Goal: Task Accomplishment & Management: Manage account settings

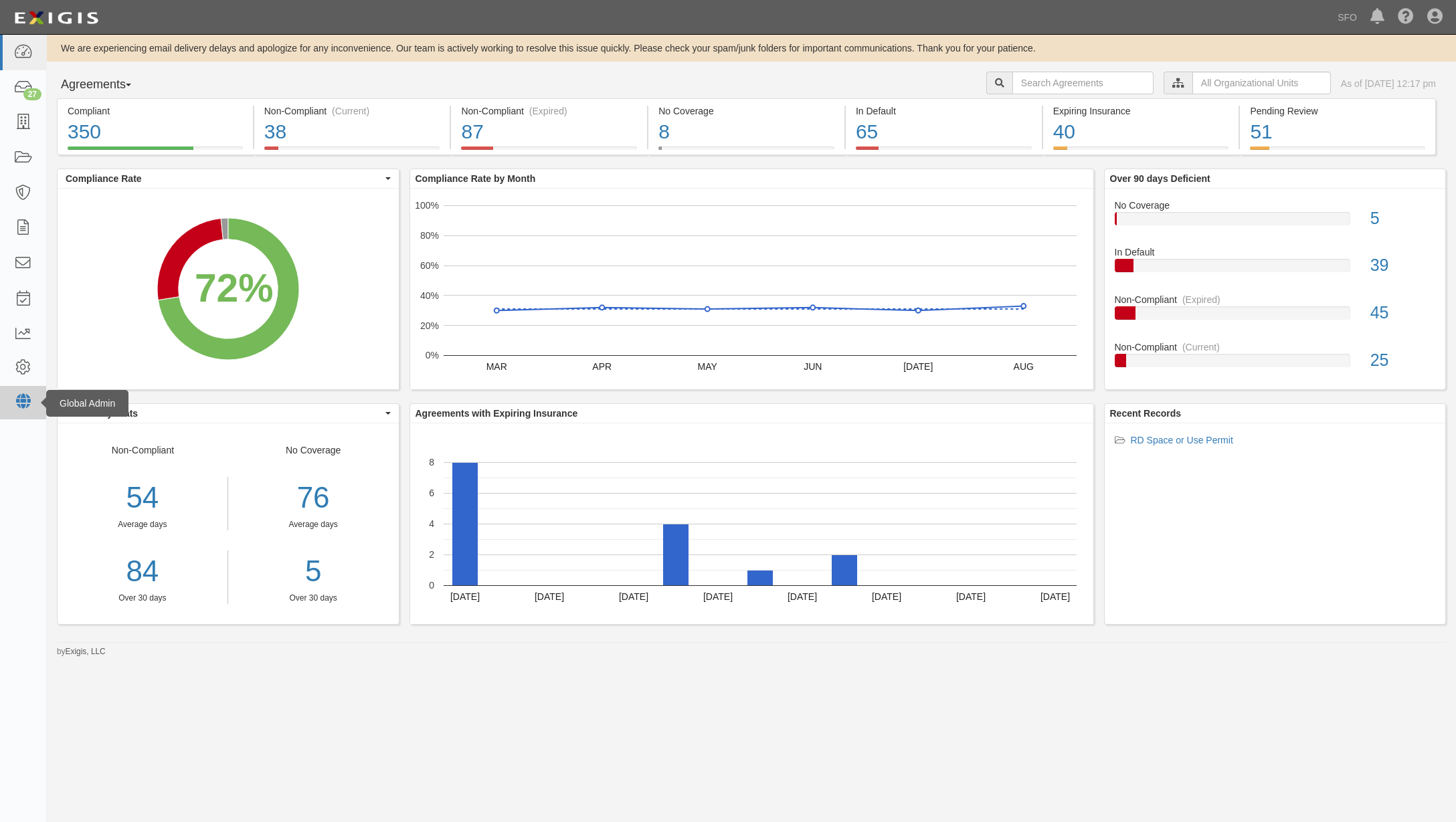
click at [16, 398] on icon at bounding box center [22, 402] width 19 height 11
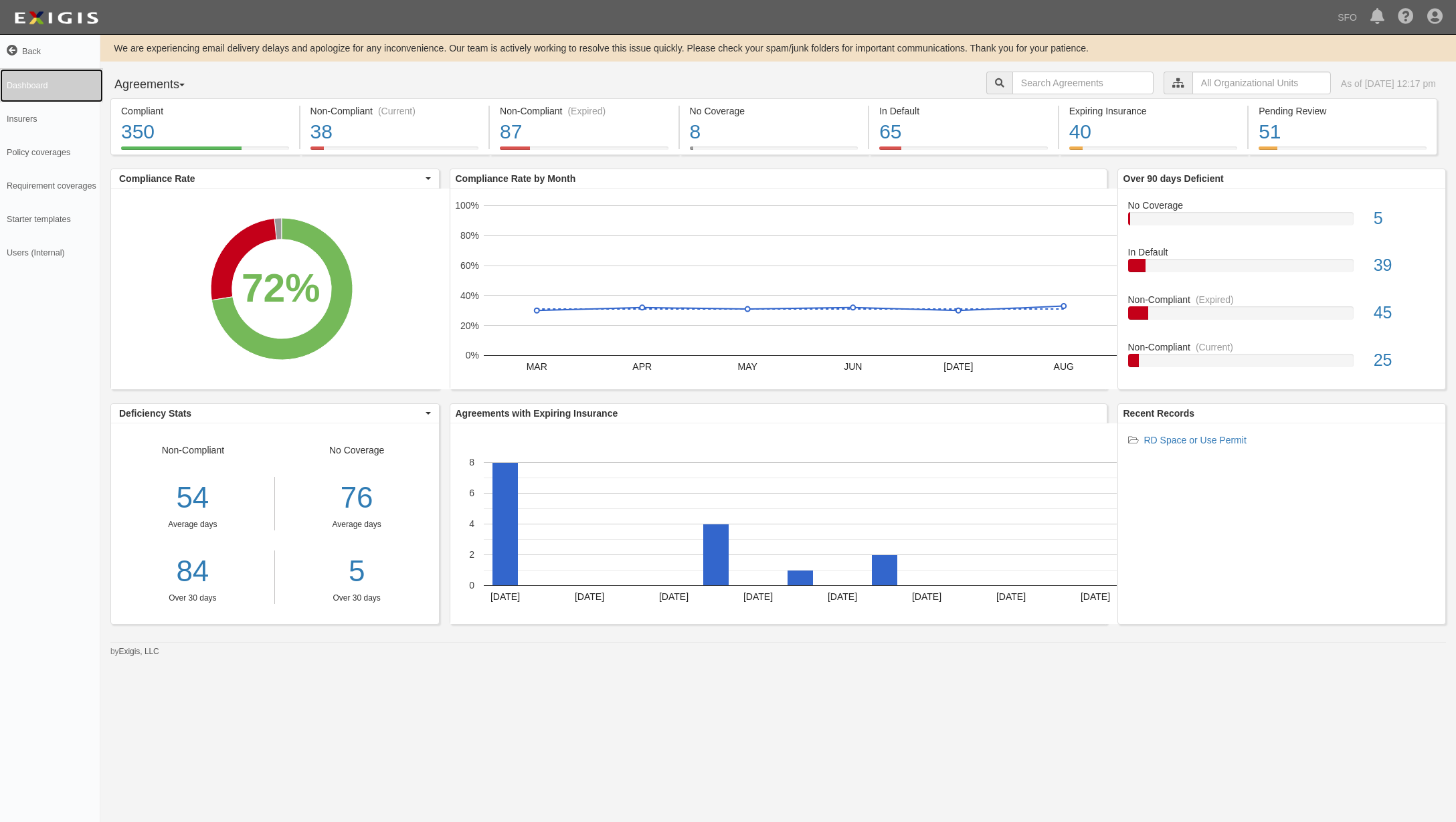
click at [31, 87] on link "Dashboard" at bounding box center [51, 86] width 103 height 34
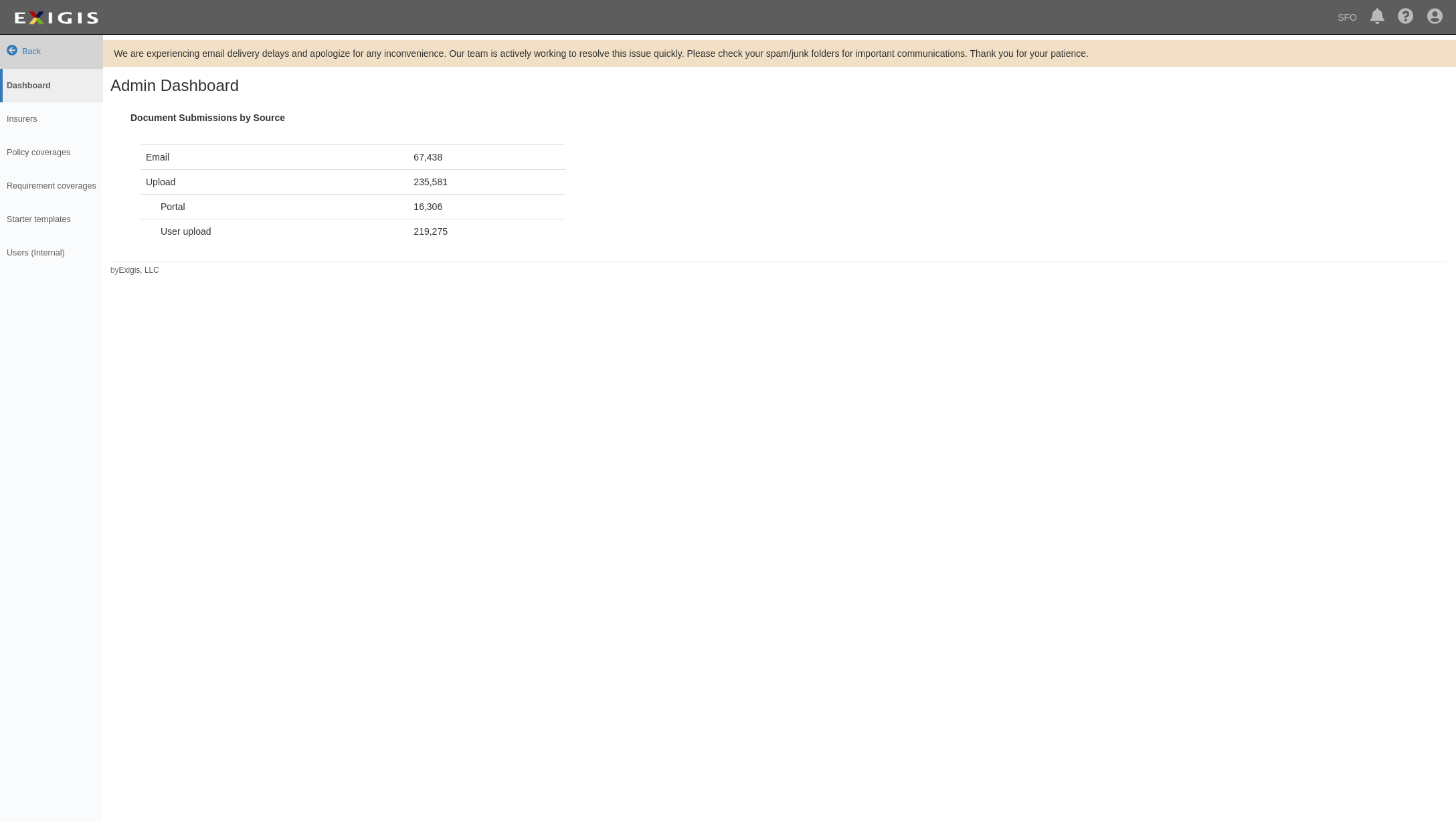
click at [26, 49] on link "Back" at bounding box center [51, 51] width 103 height 34
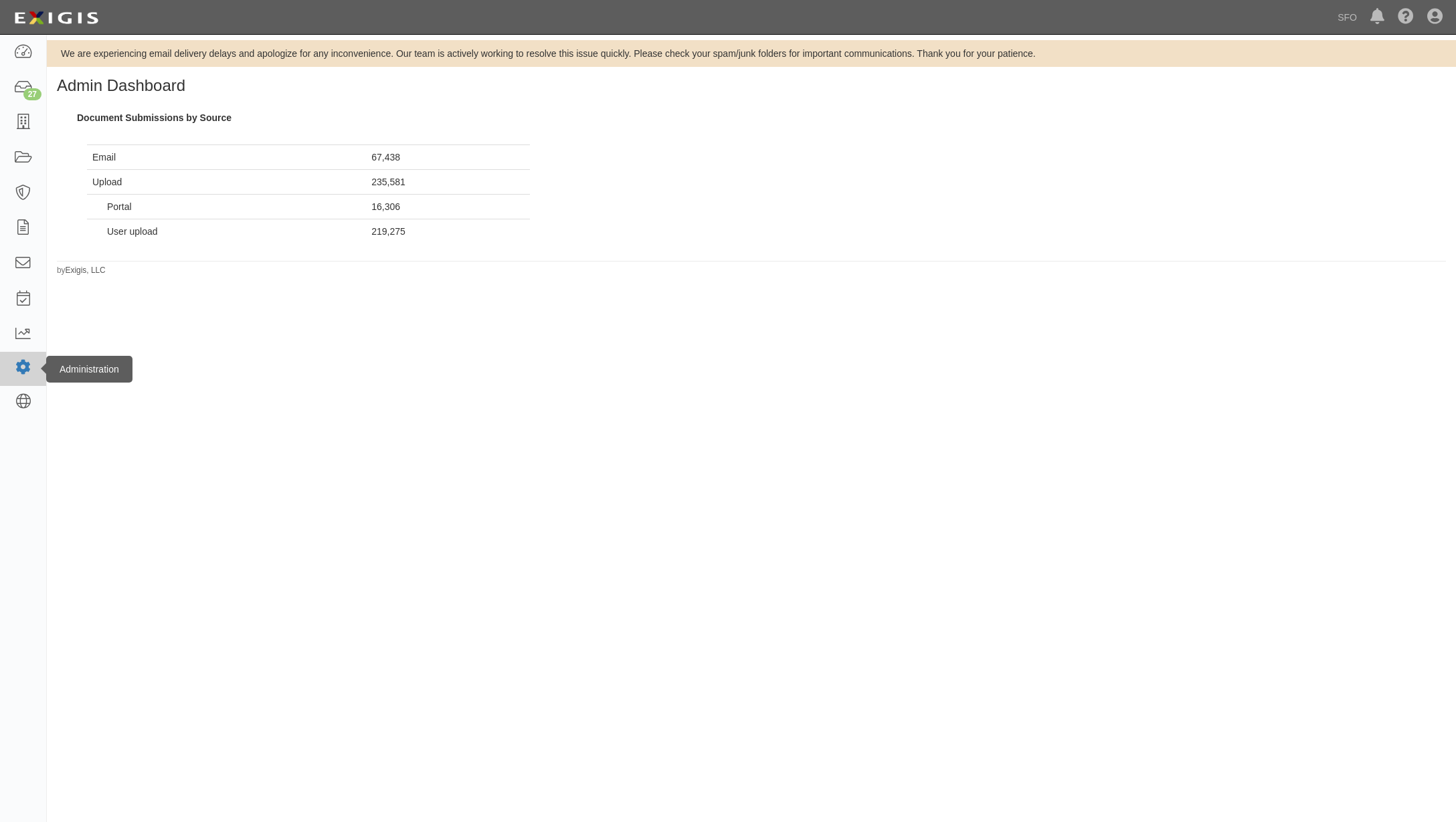
click at [18, 372] on icon at bounding box center [22, 368] width 19 height 11
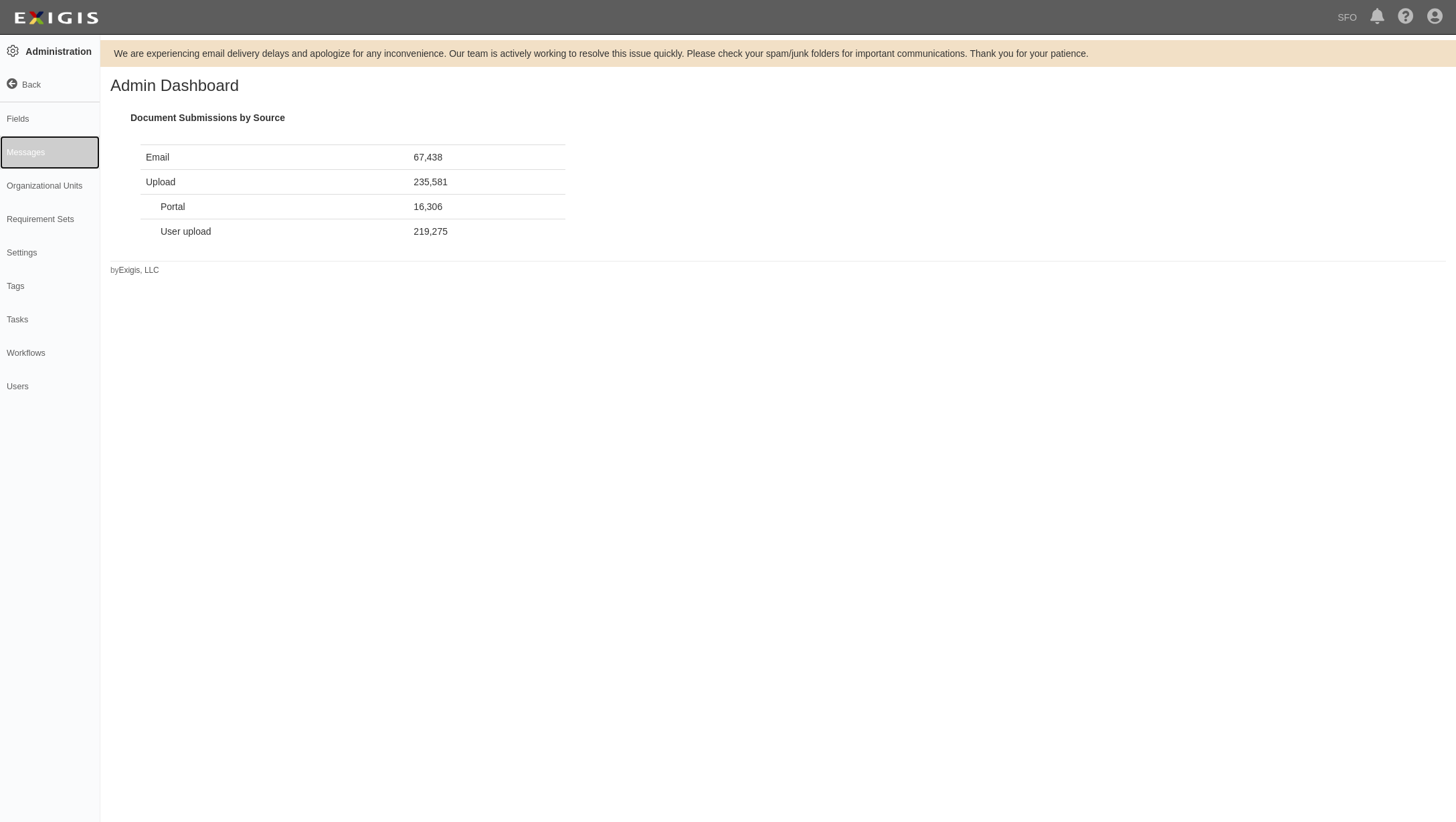
click at [42, 155] on link "Messages" at bounding box center [49, 153] width 100 height 34
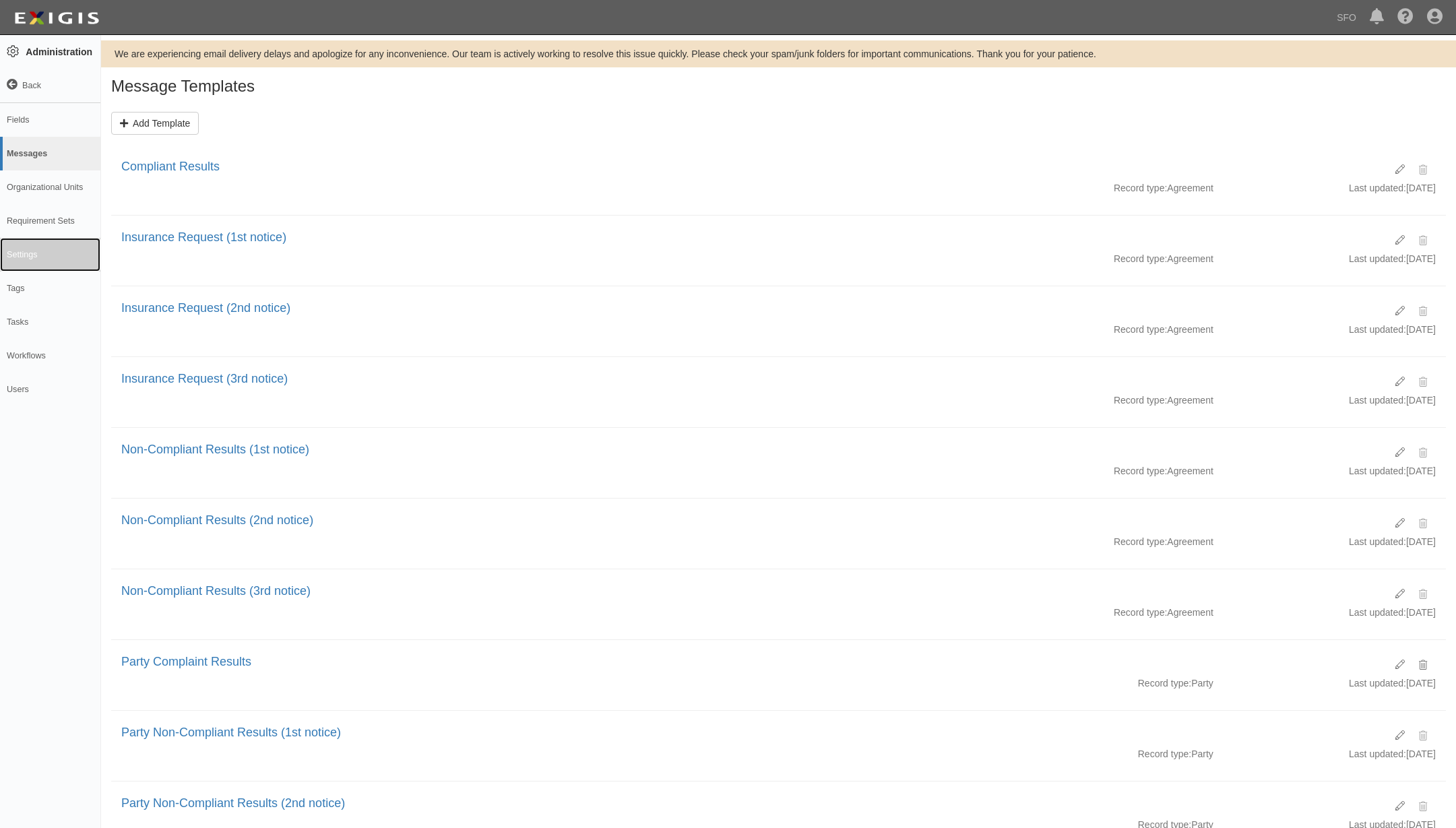
click at [36, 264] on link "Settings" at bounding box center [50, 255] width 100 height 34
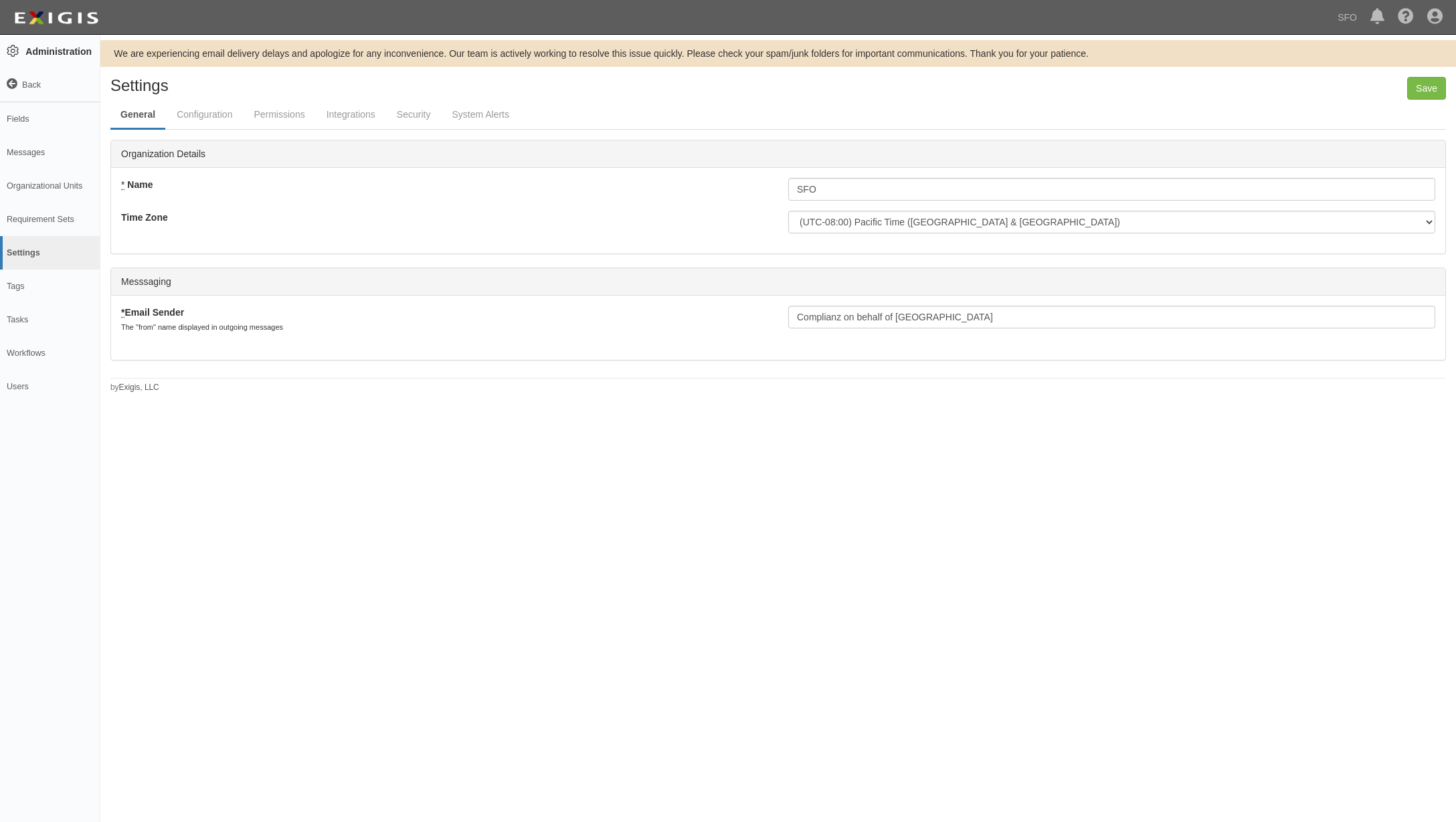
select select
click at [484, 114] on link "System Alerts" at bounding box center [479, 115] width 77 height 29
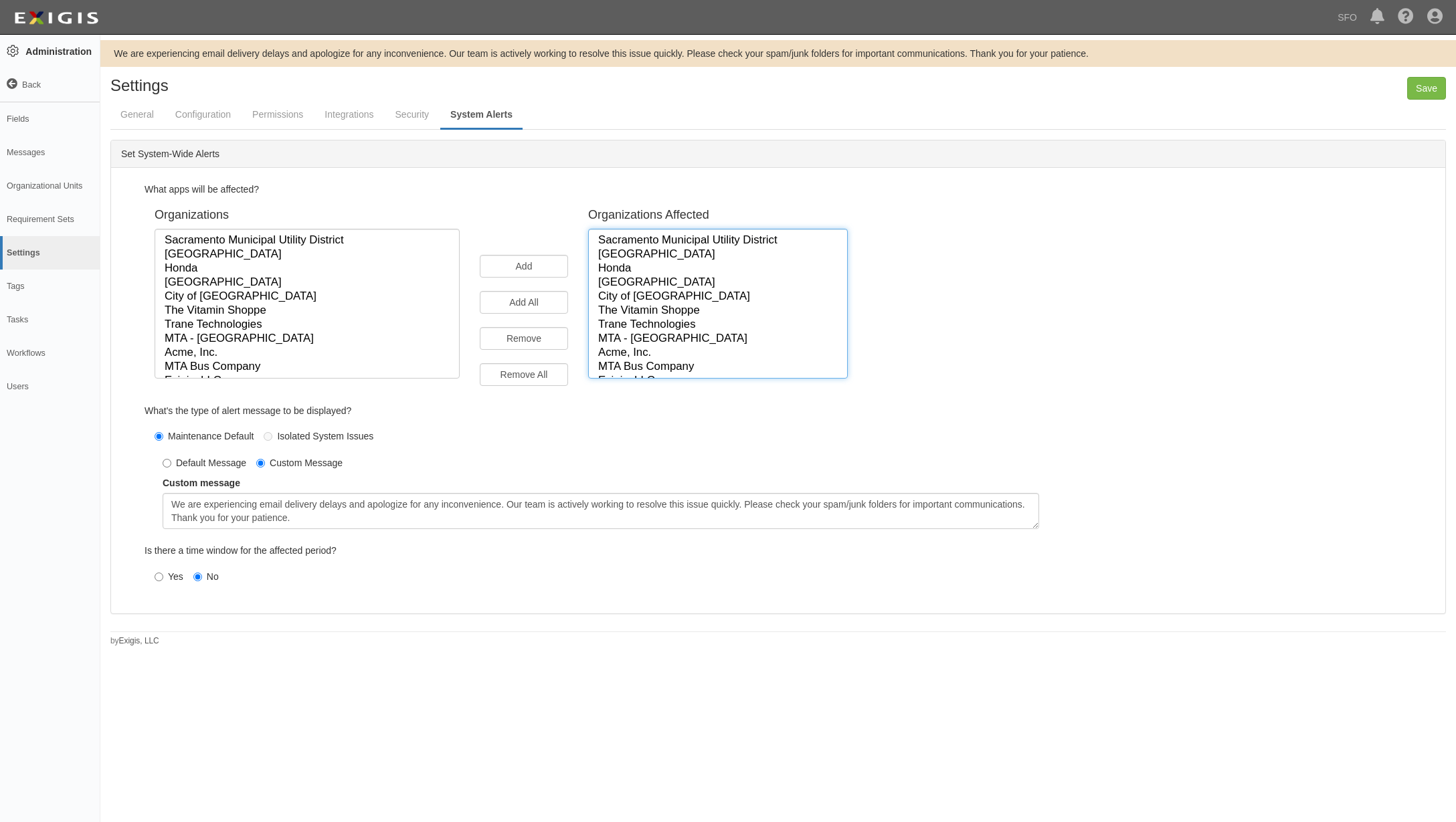
select select "185"
click at [675, 342] on option "MTA - [GEOGRAPHIC_DATA]" at bounding box center [718, 339] width 242 height 14
click at [541, 375] on input "Remove All" at bounding box center [523, 374] width 88 height 22
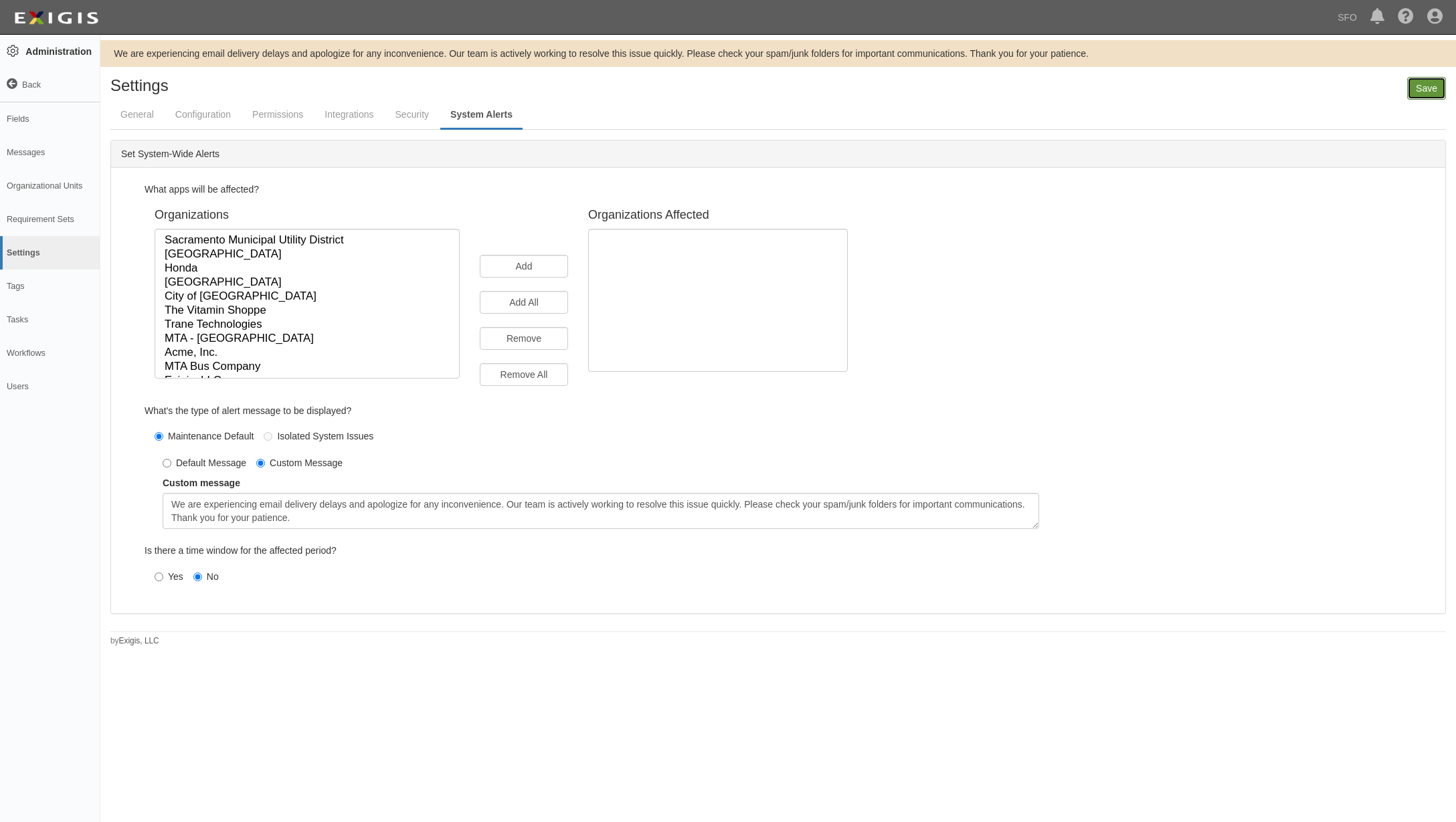
click at [1433, 82] on input "Save" at bounding box center [1427, 88] width 39 height 22
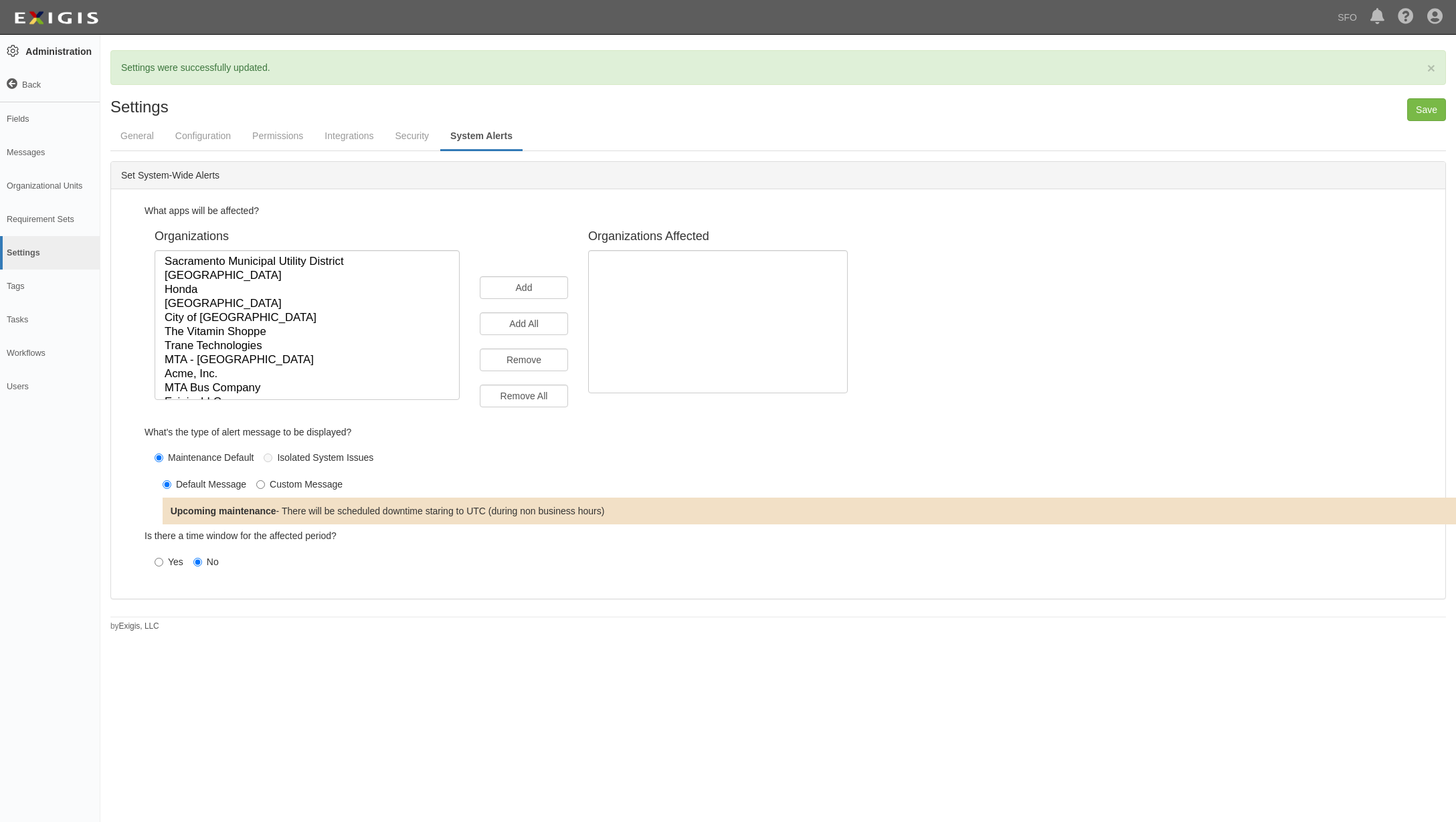
select select
click at [16, 85] on icon at bounding box center [12, 85] width 11 height 11
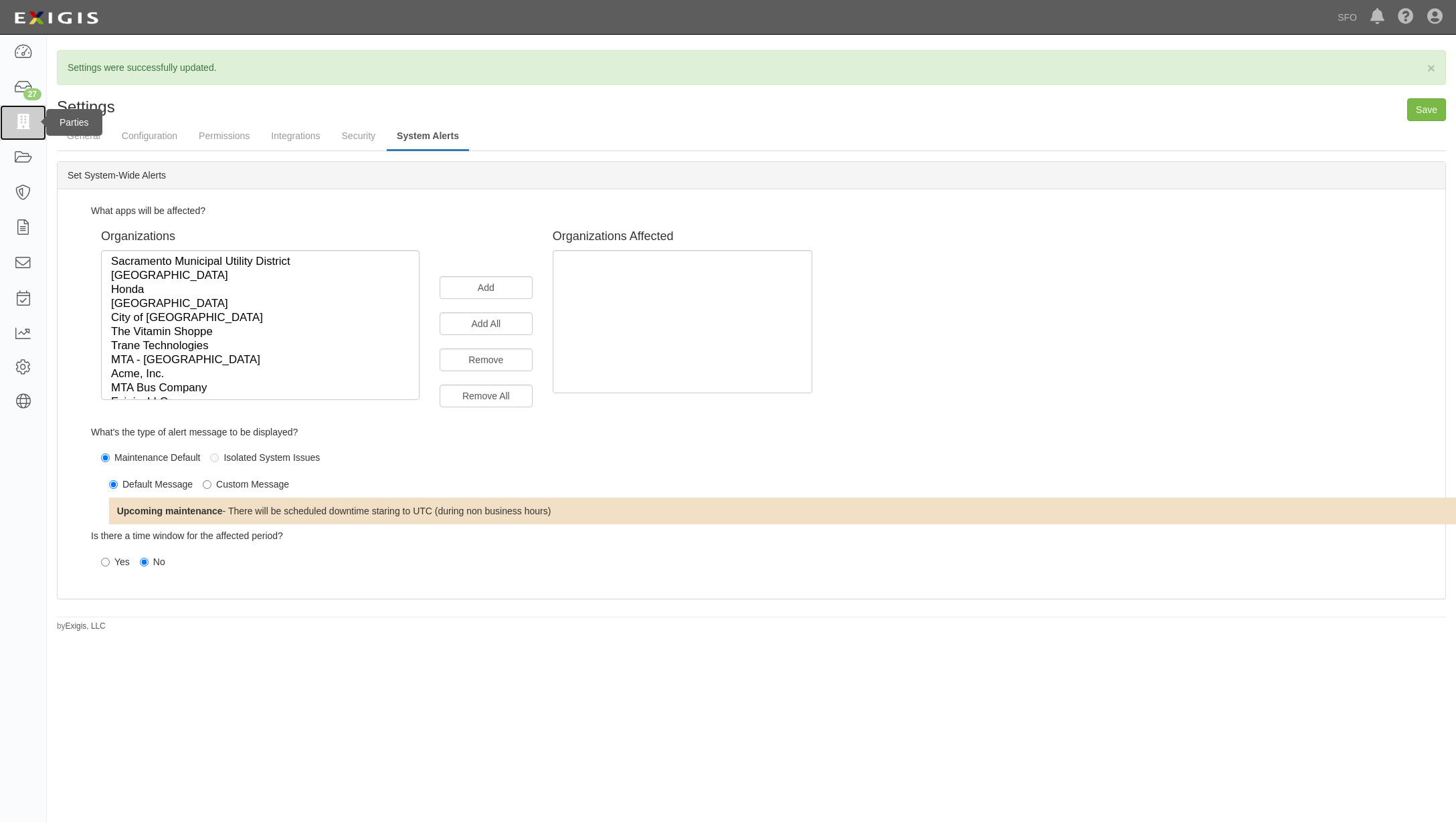
click at [22, 132] on link at bounding box center [23, 123] width 47 height 35
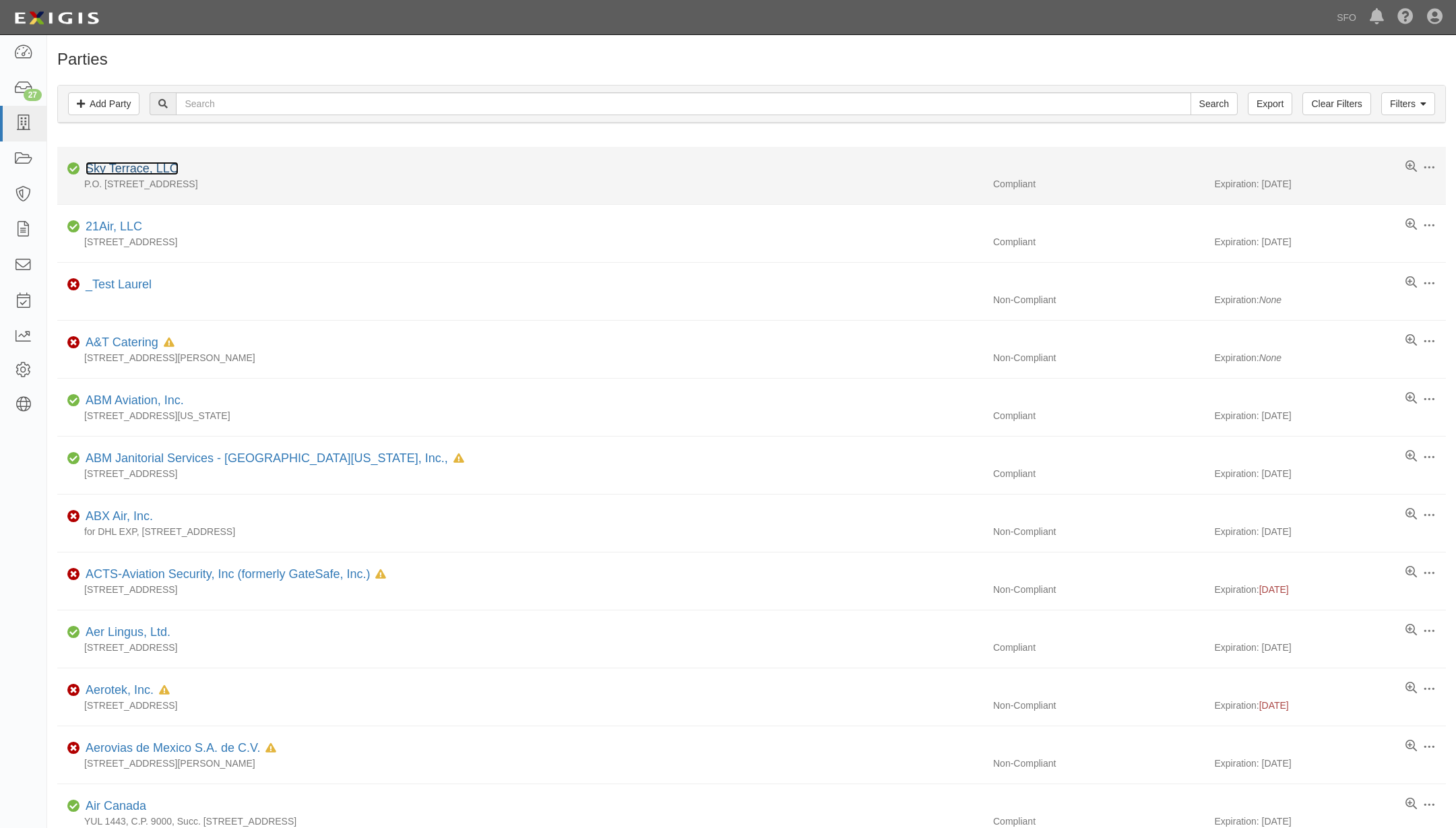
click at [127, 173] on link "Sky Terrace, LLC" at bounding box center [131, 169] width 93 height 13
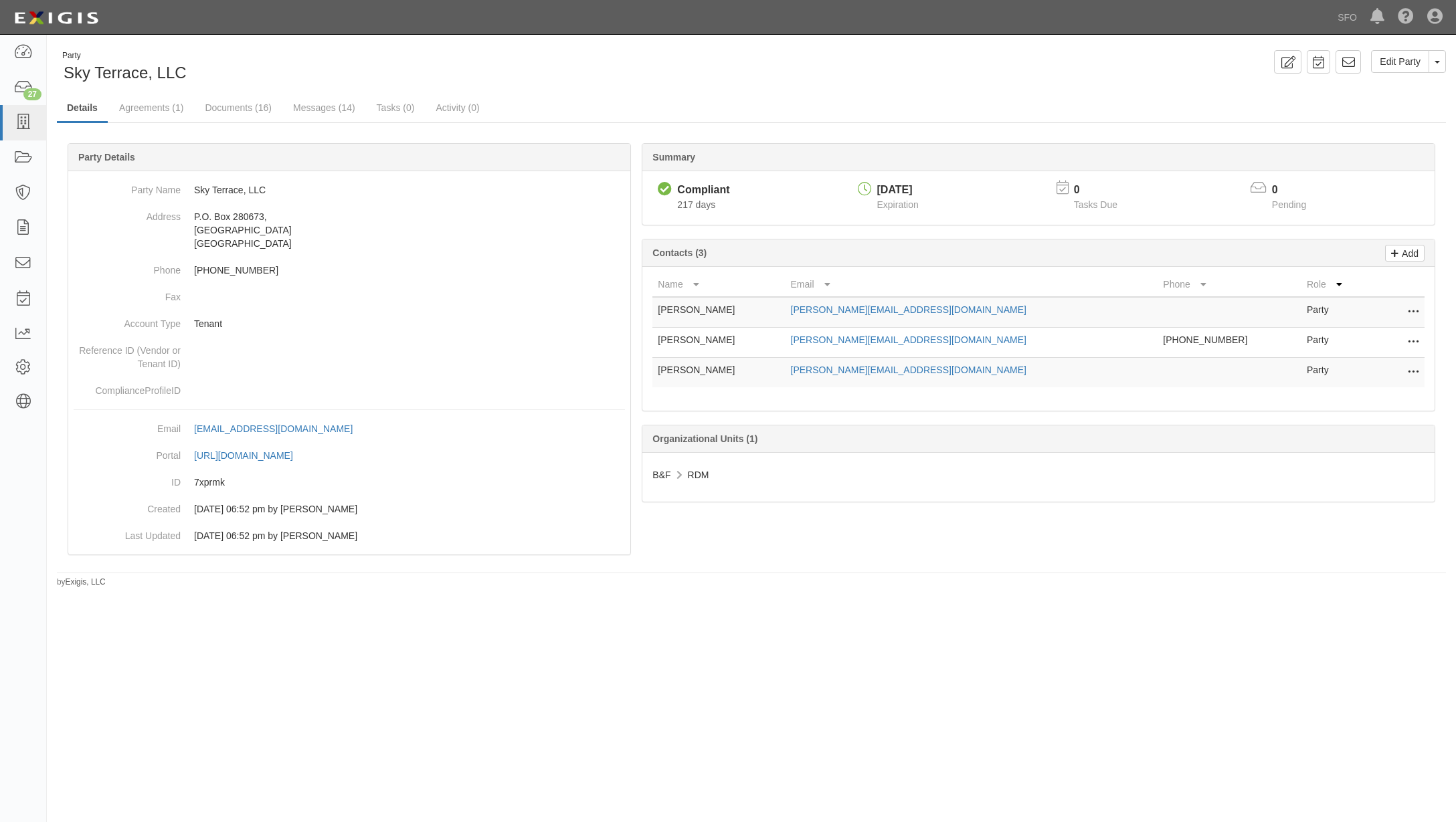
click at [1142, 61] on div "Edit Party Toggle Party Dropdown View Audit Trail Archive Party Delete Party Se…" at bounding box center [1103, 61] width 705 height 23
